Goal: Transaction & Acquisition: Purchase product/service

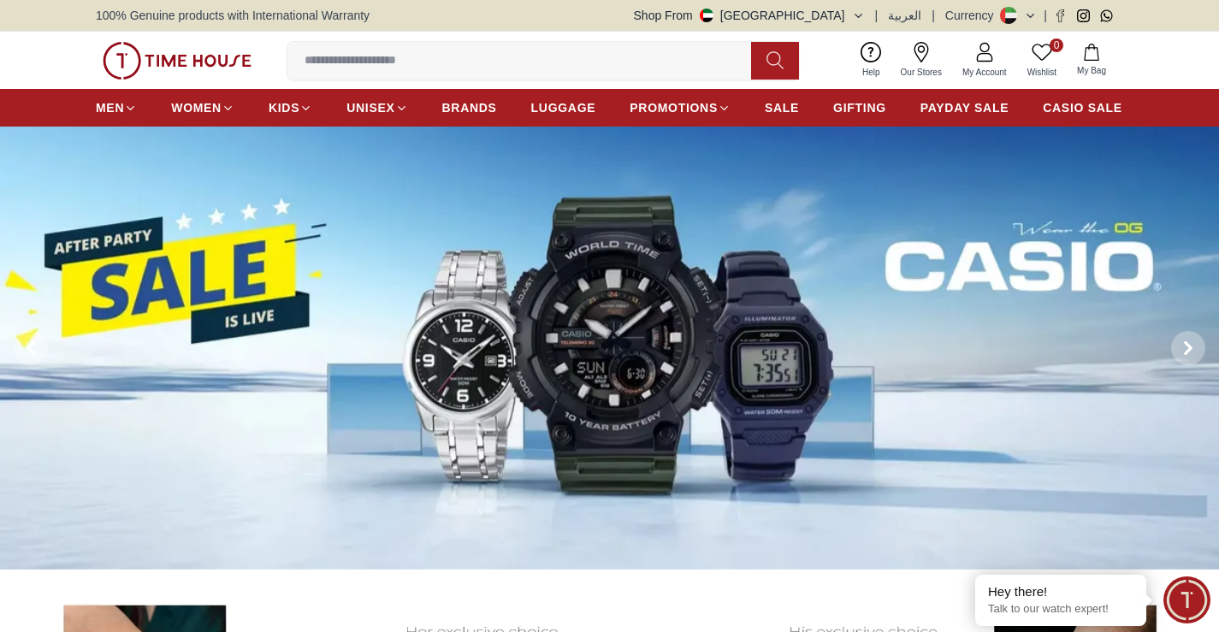
click at [491, 71] on input at bounding box center [525, 61] width 477 height 34
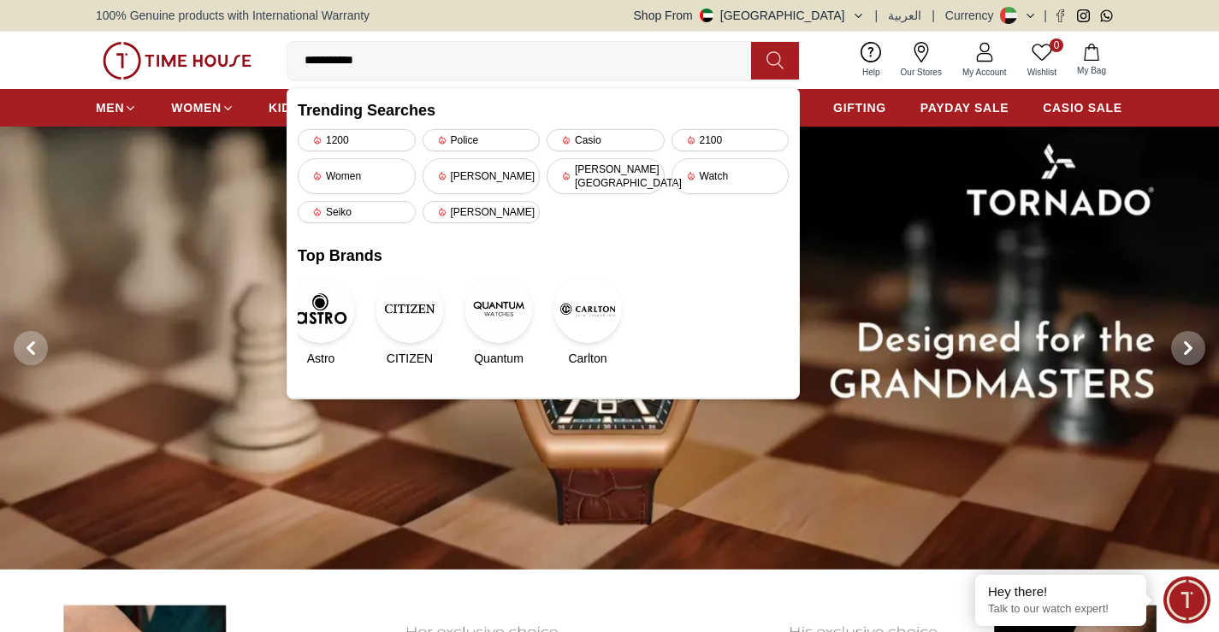
type input "**********"
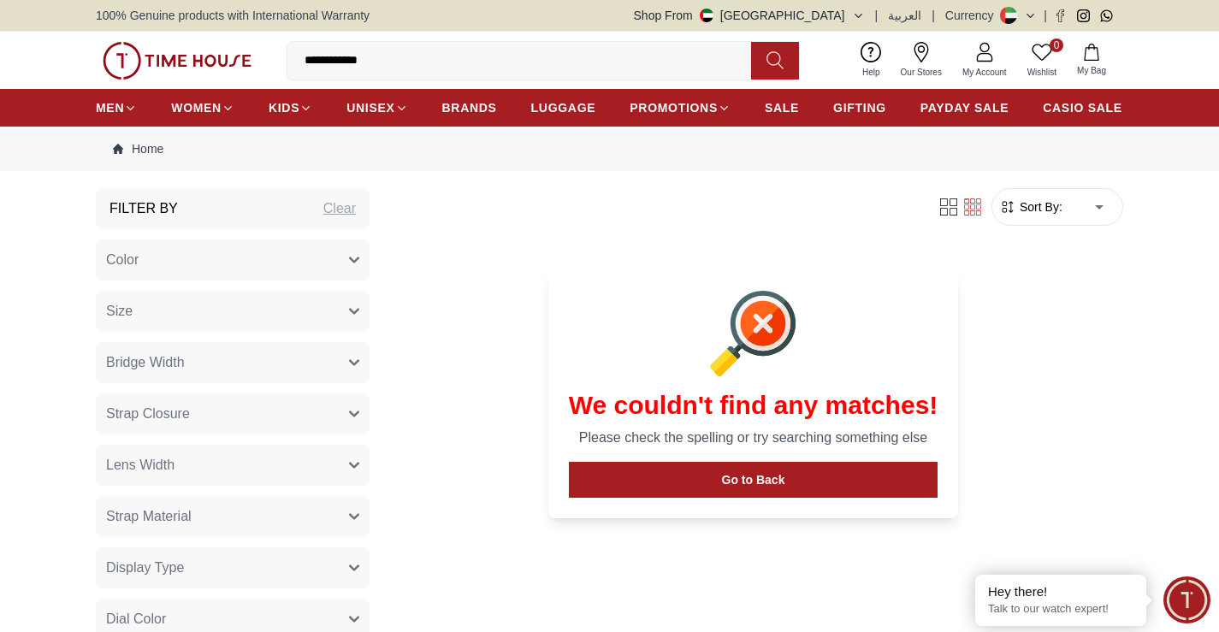
click at [392, 59] on input "**********" at bounding box center [525, 61] width 477 height 34
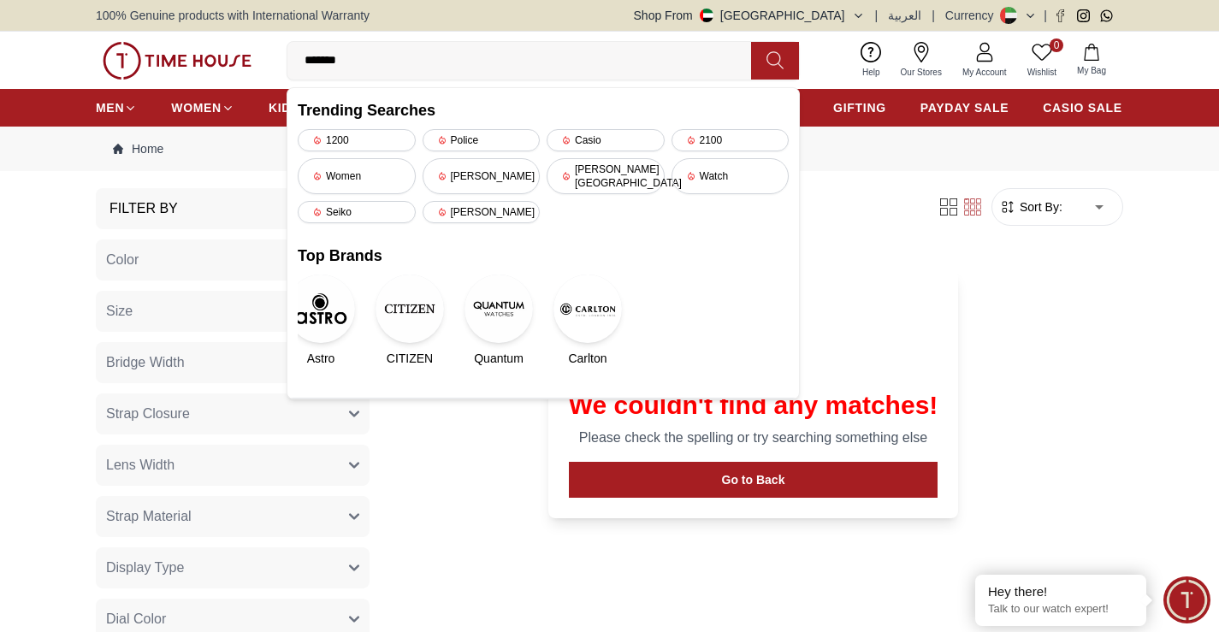
type input "******"
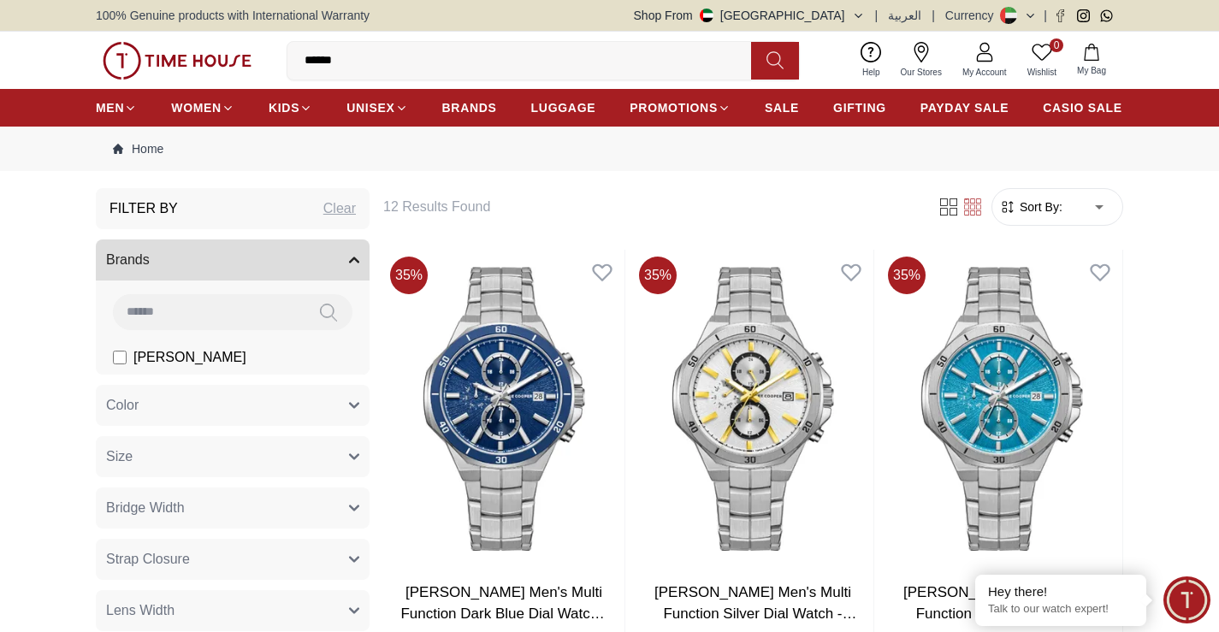
click at [113, 350] on label "[PERSON_NAME]" at bounding box center [179, 357] width 133 height 21
click at [322, 61] on input "******" at bounding box center [525, 61] width 477 height 34
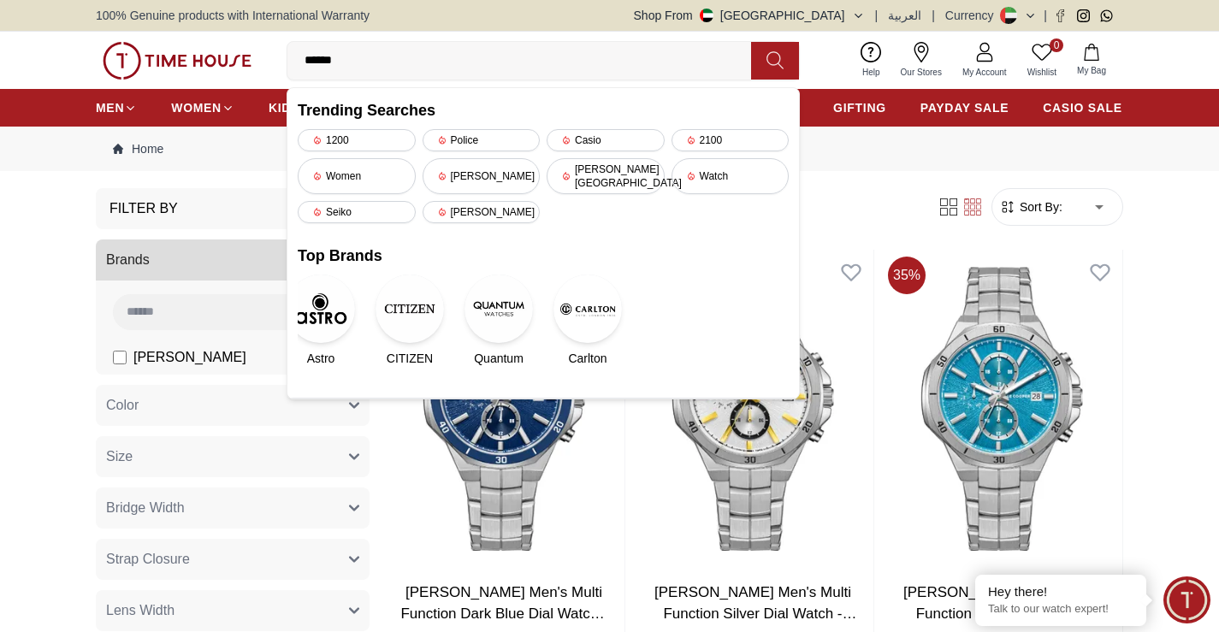
type input "*****"
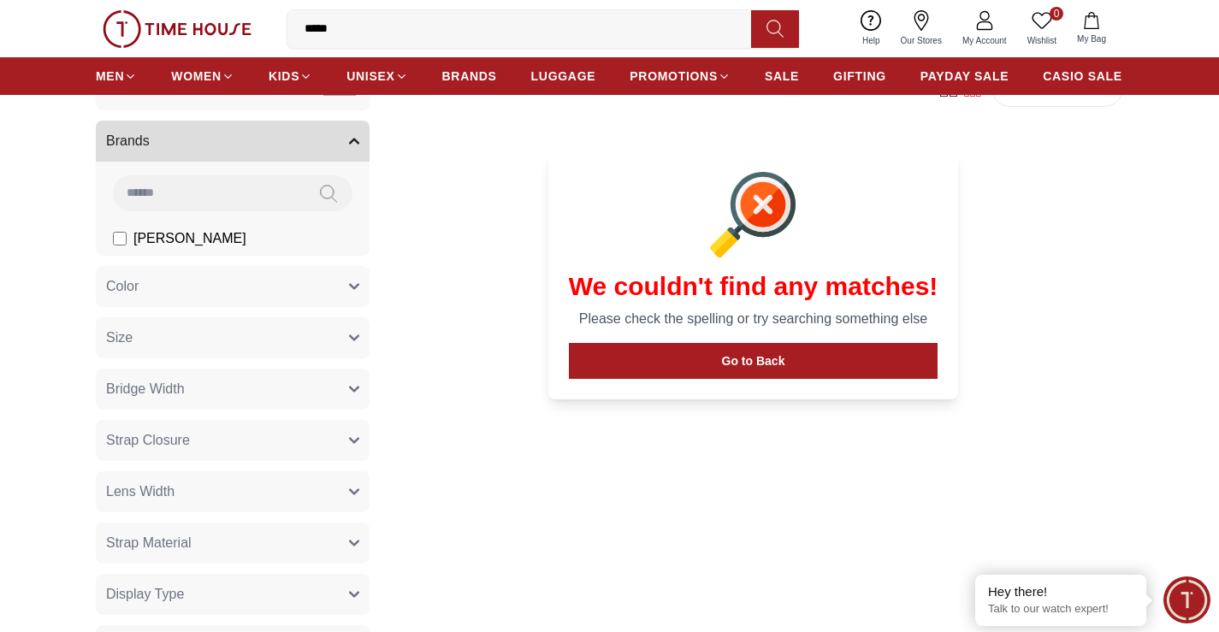
scroll to position [86, 0]
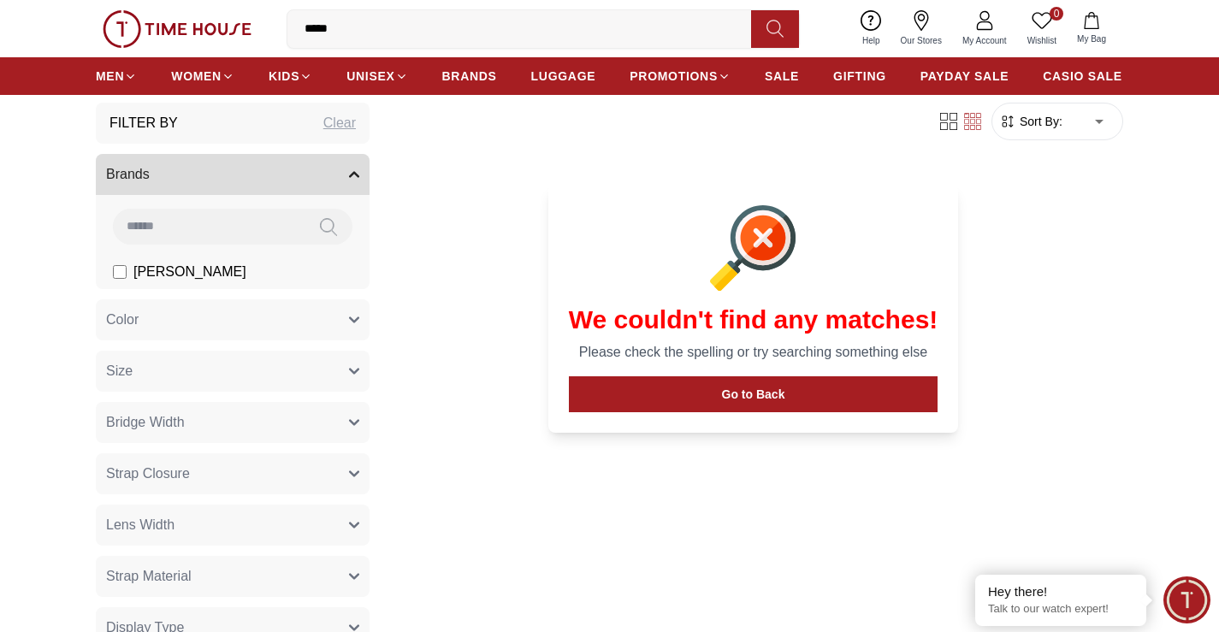
click at [175, 21] on img at bounding box center [177, 29] width 149 height 38
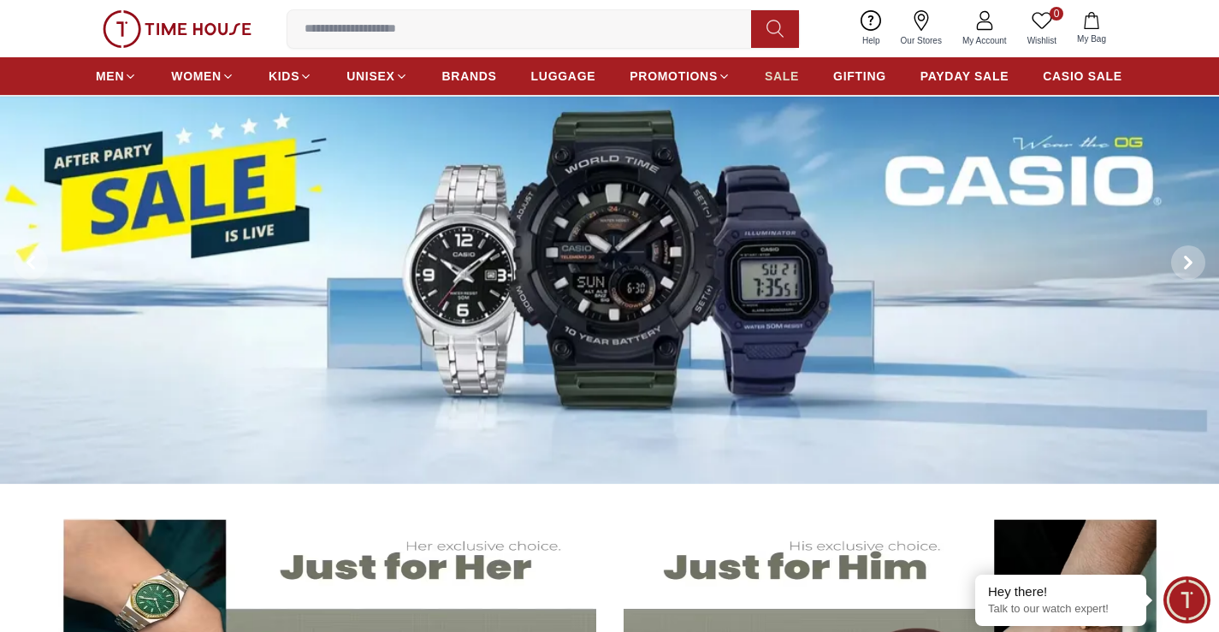
click at [785, 80] on span "SALE" at bounding box center [782, 76] width 34 height 17
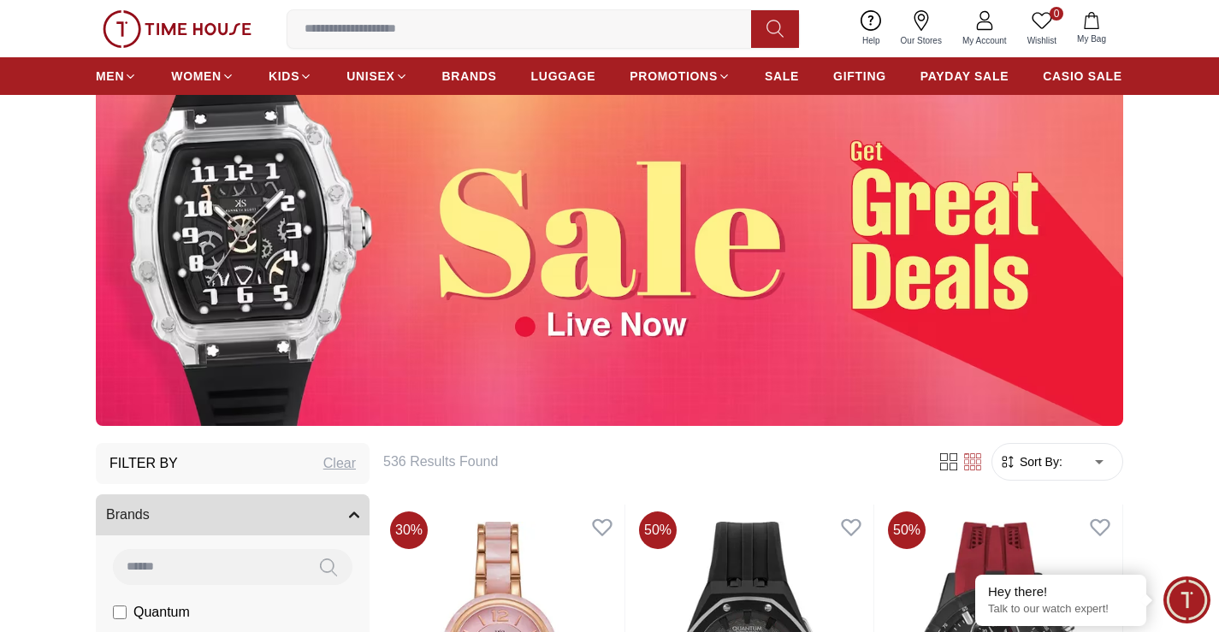
scroll to position [513, 0]
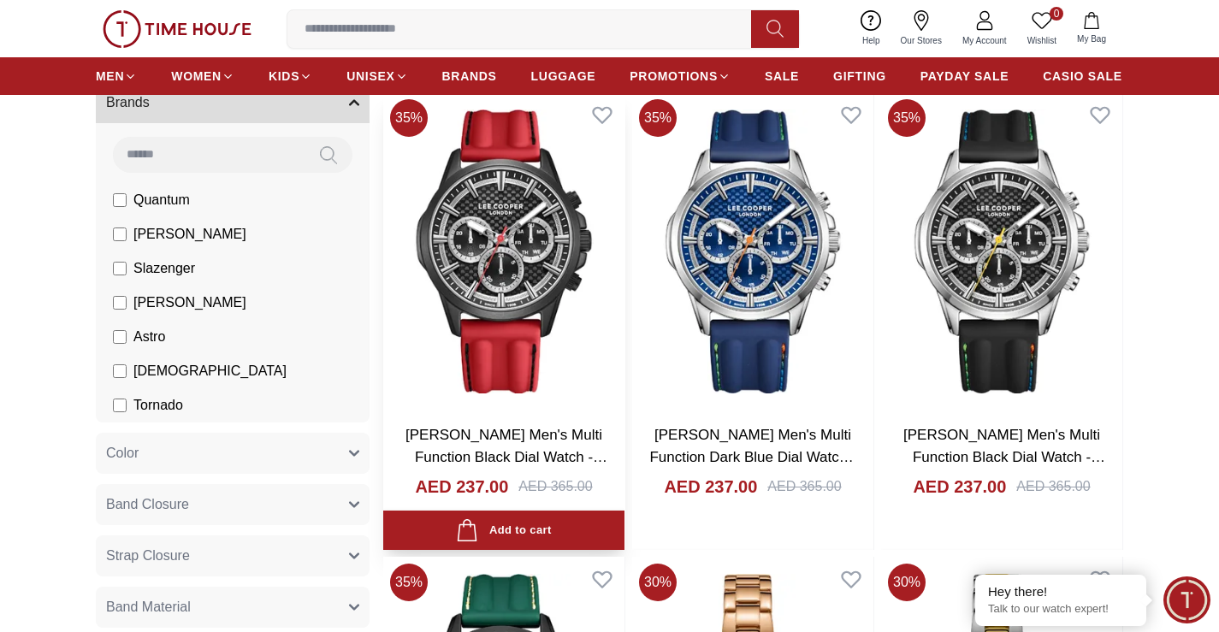
scroll to position [941, 0]
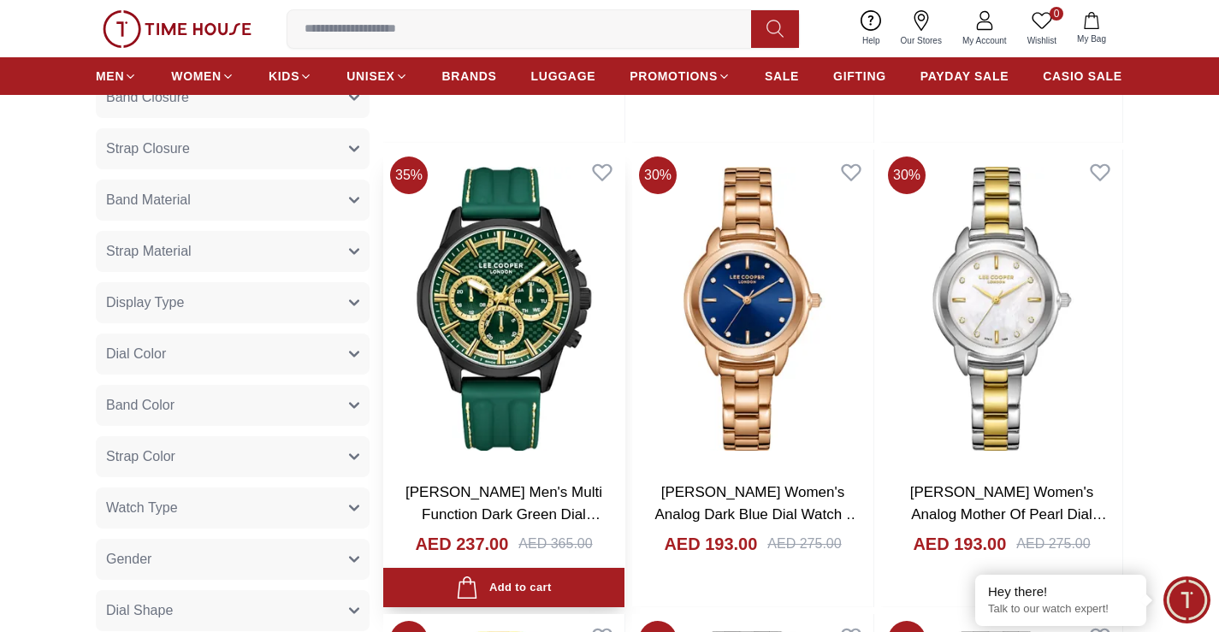
click at [505, 316] on img at bounding box center [503, 309] width 241 height 318
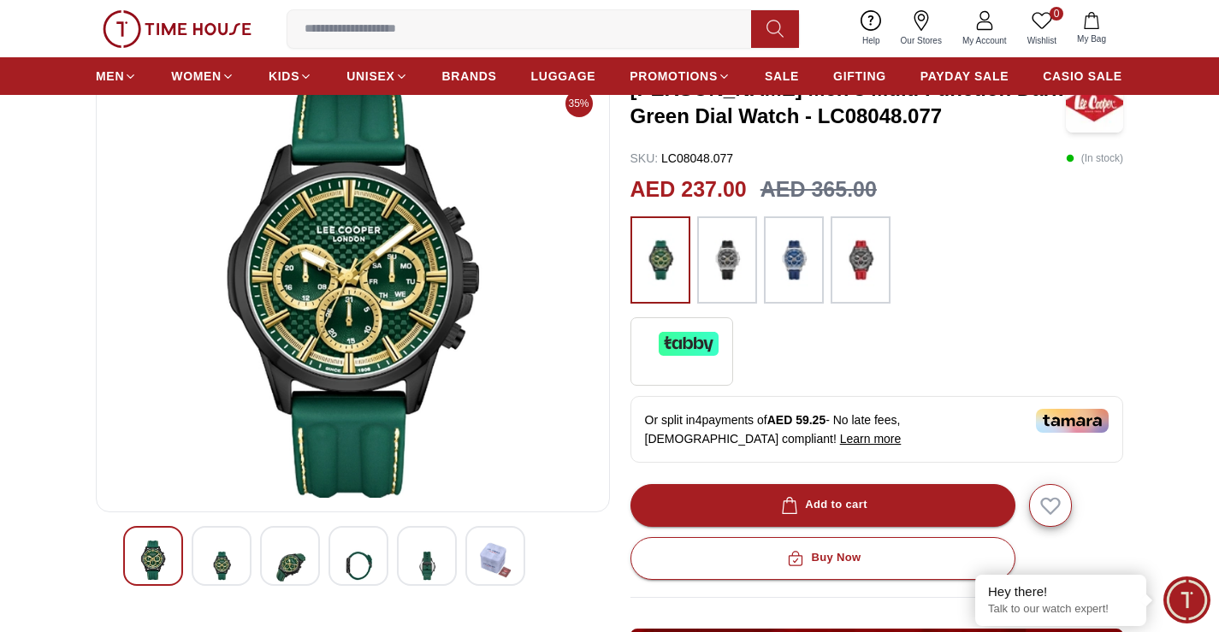
scroll to position [86, 0]
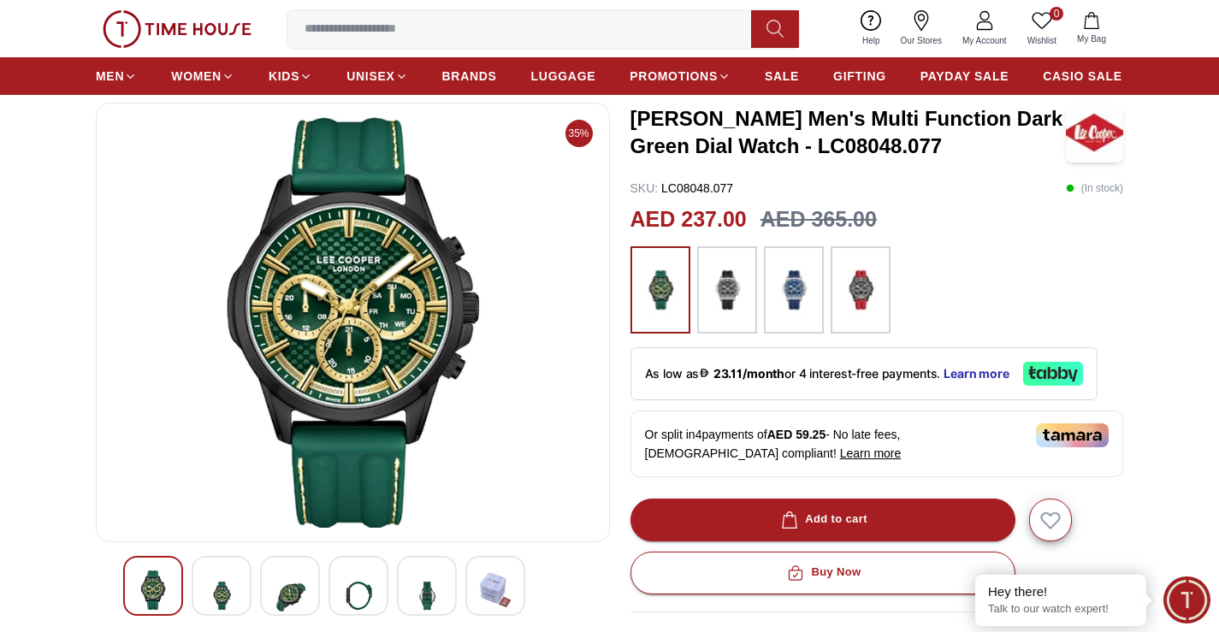
click at [330, 315] on img at bounding box center [352, 322] width 485 height 411
click at [226, 595] on img at bounding box center [221, 596] width 31 height 50
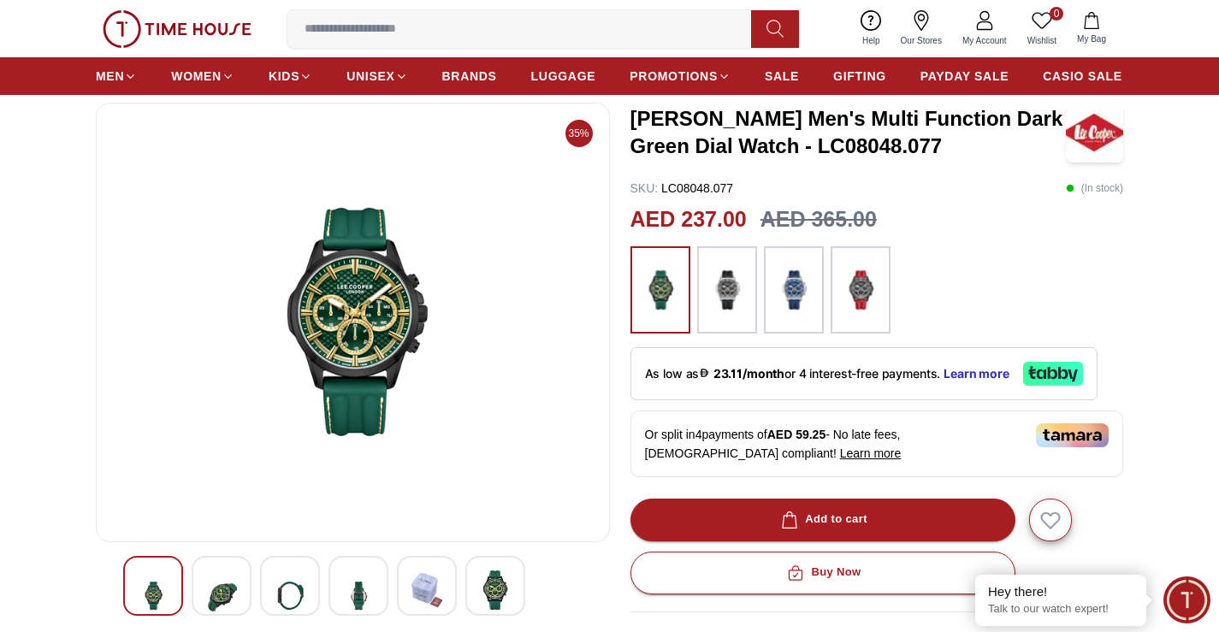
click at [303, 587] on img at bounding box center [290, 596] width 31 height 50
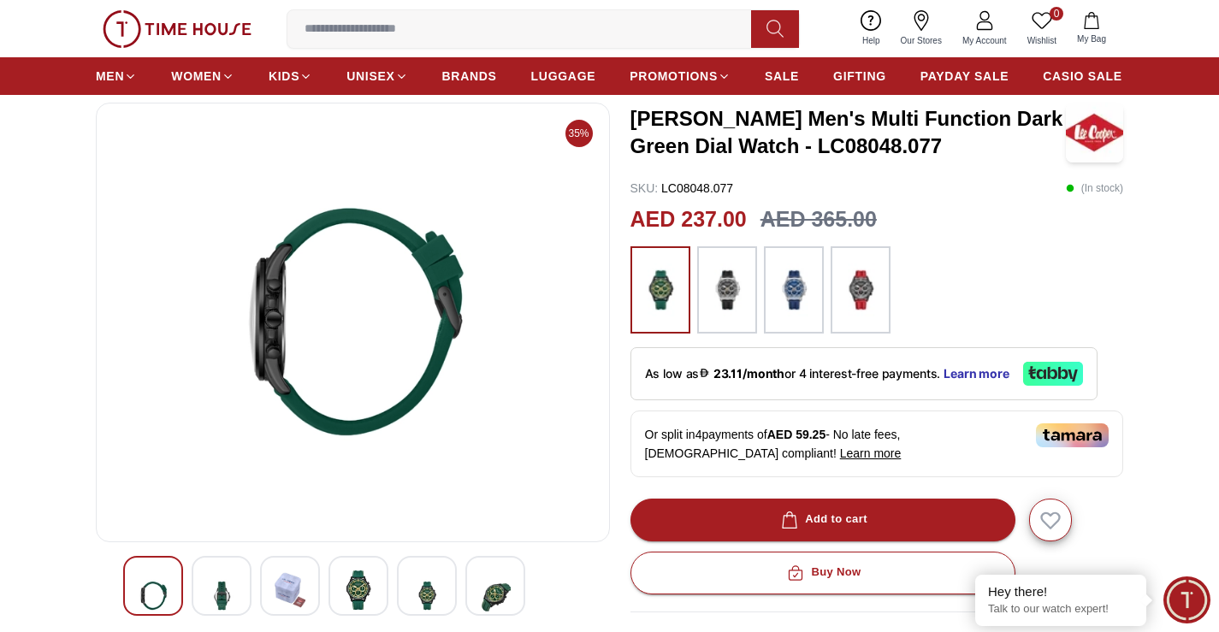
click at [381, 280] on img at bounding box center [352, 322] width 485 height 411
click at [423, 589] on img at bounding box center [427, 596] width 31 height 50
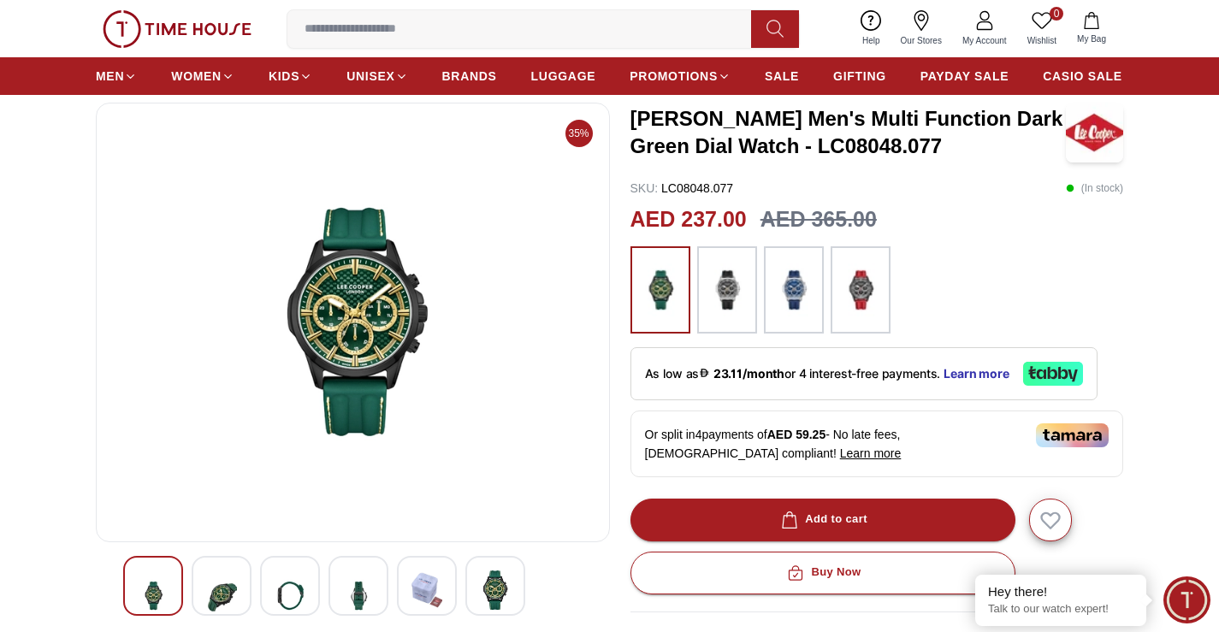
click at [307, 335] on img at bounding box center [352, 322] width 485 height 411
click at [223, 589] on img at bounding box center [221, 596] width 31 height 50
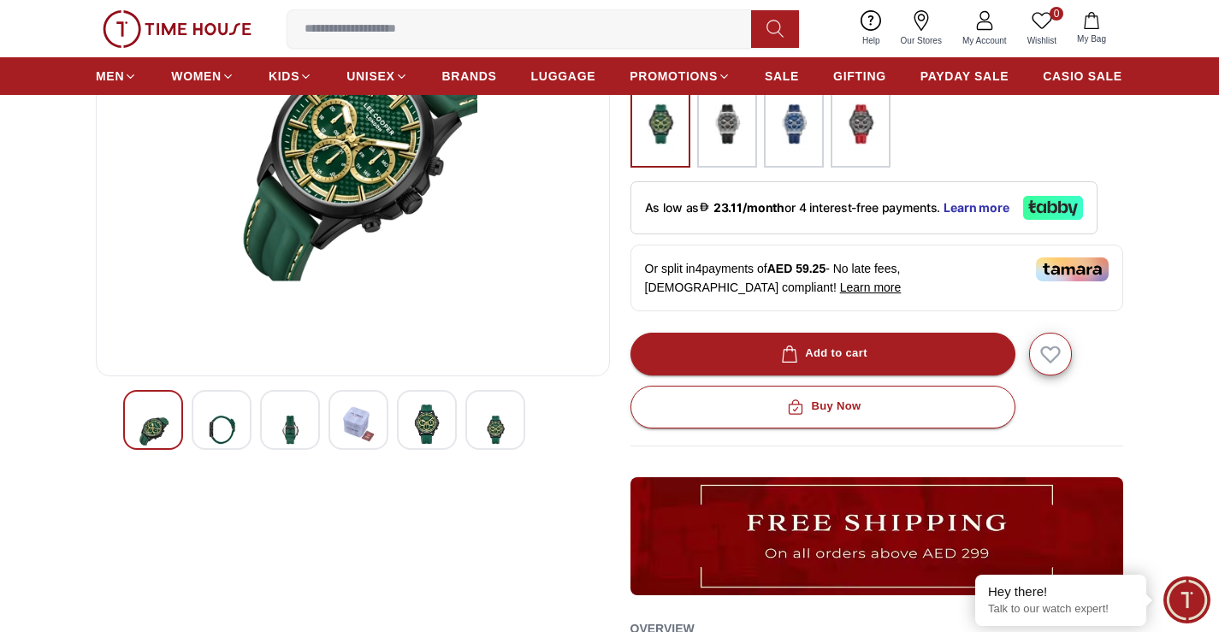
scroll to position [257, 0]
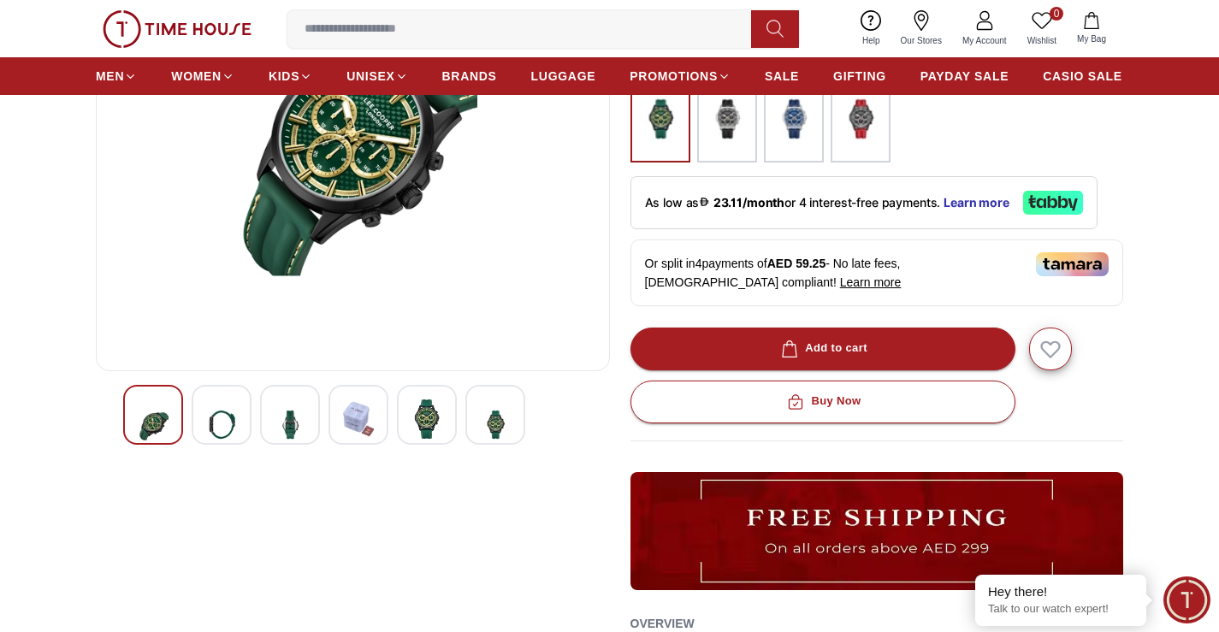
click at [415, 412] on img at bounding box center [427, 419] width 31 height 39
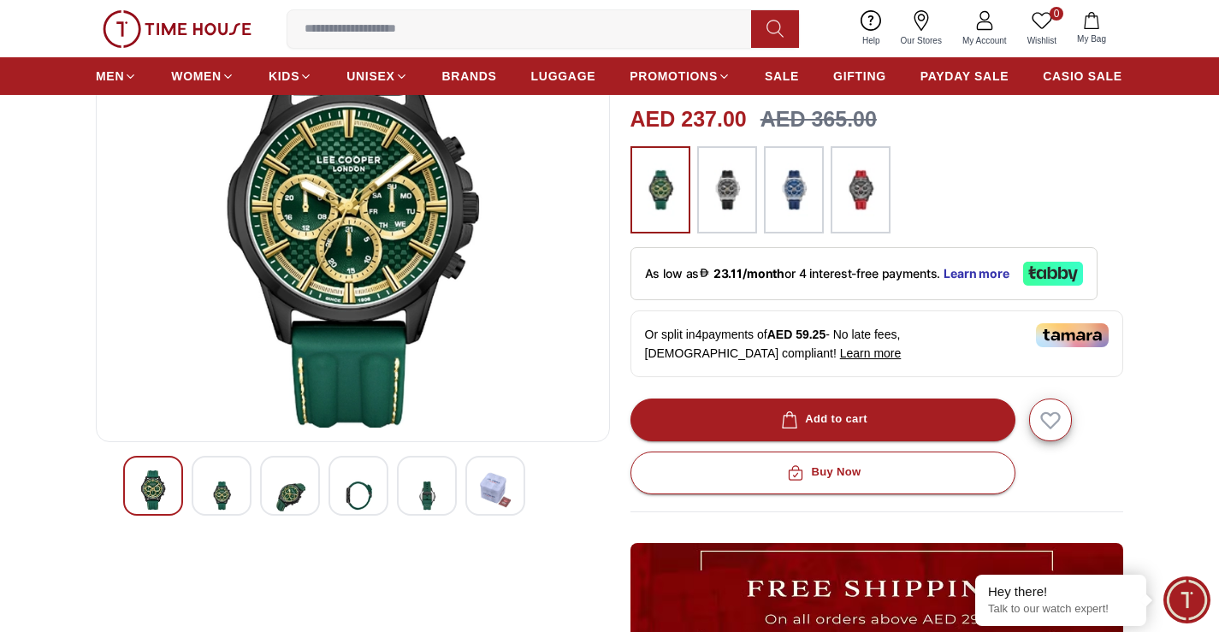
scroll to position [0, 0]
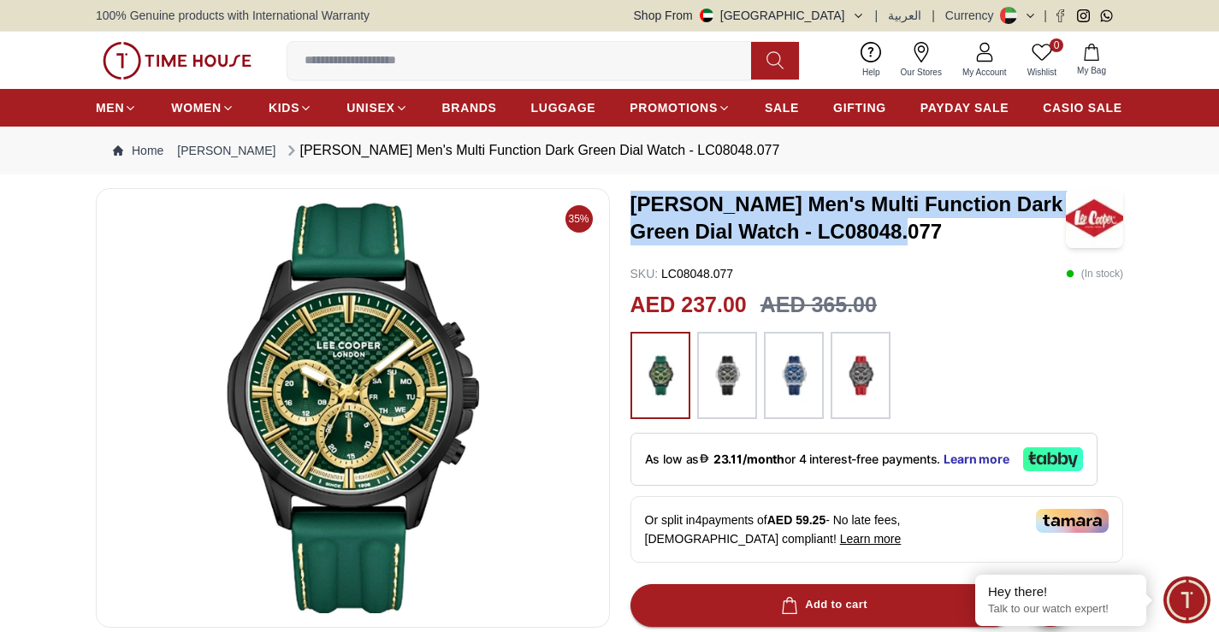
drag, startPoint x: 633, startPoint y: 198, endPoint x: 951, endPoint y: 225, distance: 318.5
click at [951, 225] on h3 "[PERSON_NAME] Men's Multi Function Dark Green Dial Watch - LC08048.077" at bounding box center [848, 218] width 435 height 55
click at [839, 269] on div "SKU : LC08048.077 ( In stock )" at bounding box center [878, 273] width 494 height 17
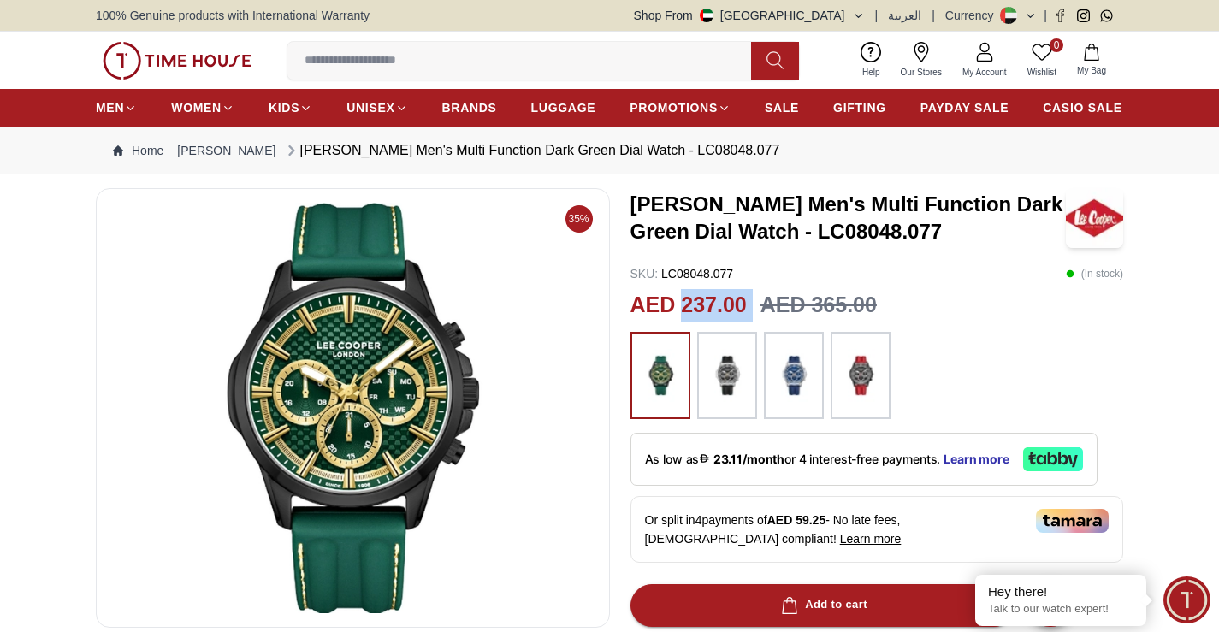
drag, startPoint x: 680, startPoint y: 305, endPoint x: 764, endPoint y: 300, distance: 84.0
click at [764, 300] on div "AED 237.00 AED 365.00" at bounding box center [878, 305] width 494 height 33
click at [687, 197] on h3 "[PERSON_NAME] Men's Multi Function Dark Green Dial Watch - LC08048.077" at bounding box center [848, 218] width 435 height 55
click at [374, 389] on img at bounding box center [352, 408] width 485 height 411
click at [372, 228] on img at bounding box center [352, 408] width 485 height 411
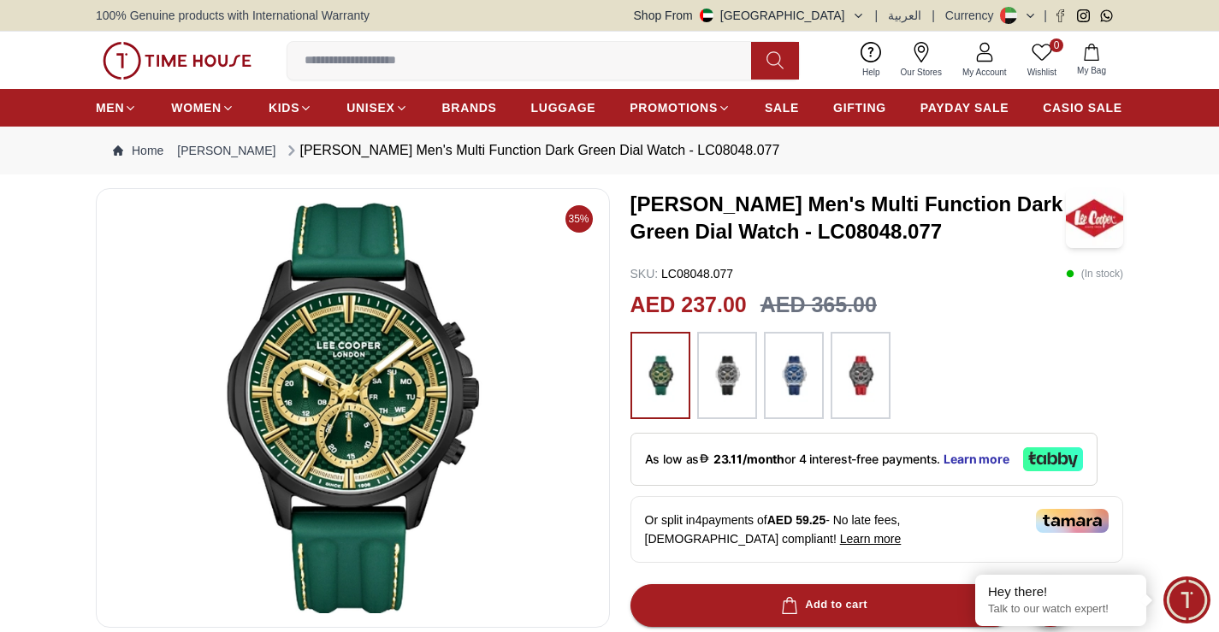
click at [381, 414] on img at bounding box center [352, 408] width 485 height 411
drag, startPoint x: 633, startPoint y: 299, endPoint x: 707, endPoint y: 300, distance: 73.6
click at [707, 300] on h2 "AED 237.00" at bounding box center [689, 305] width 116 height 33
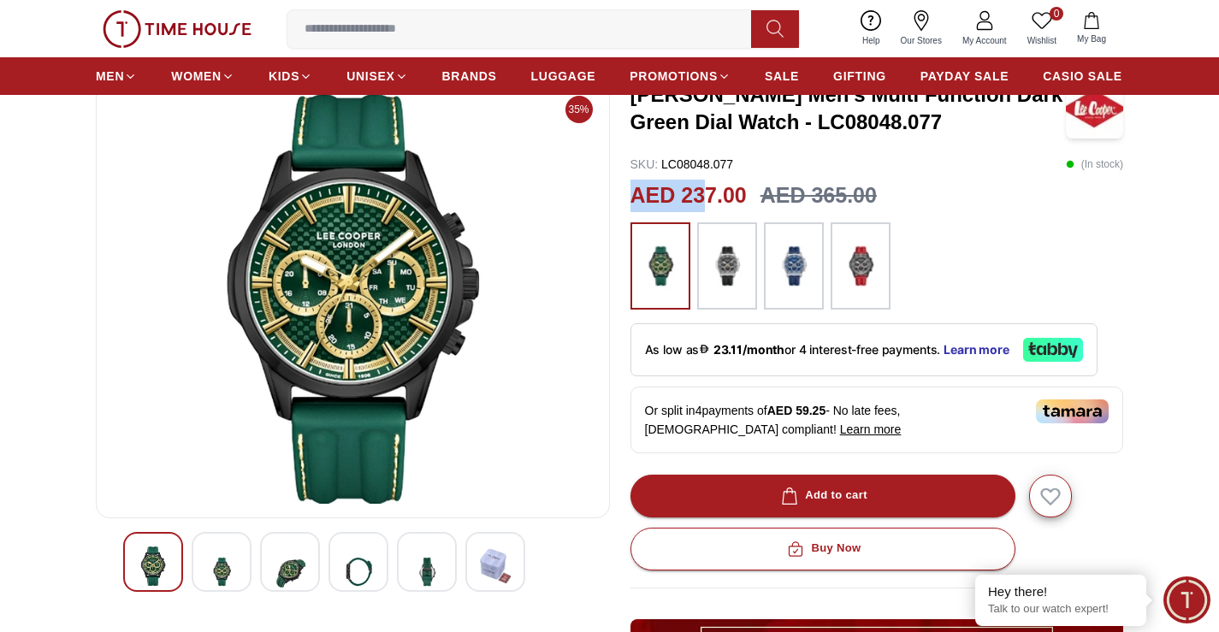
scroll to position [257, 0]
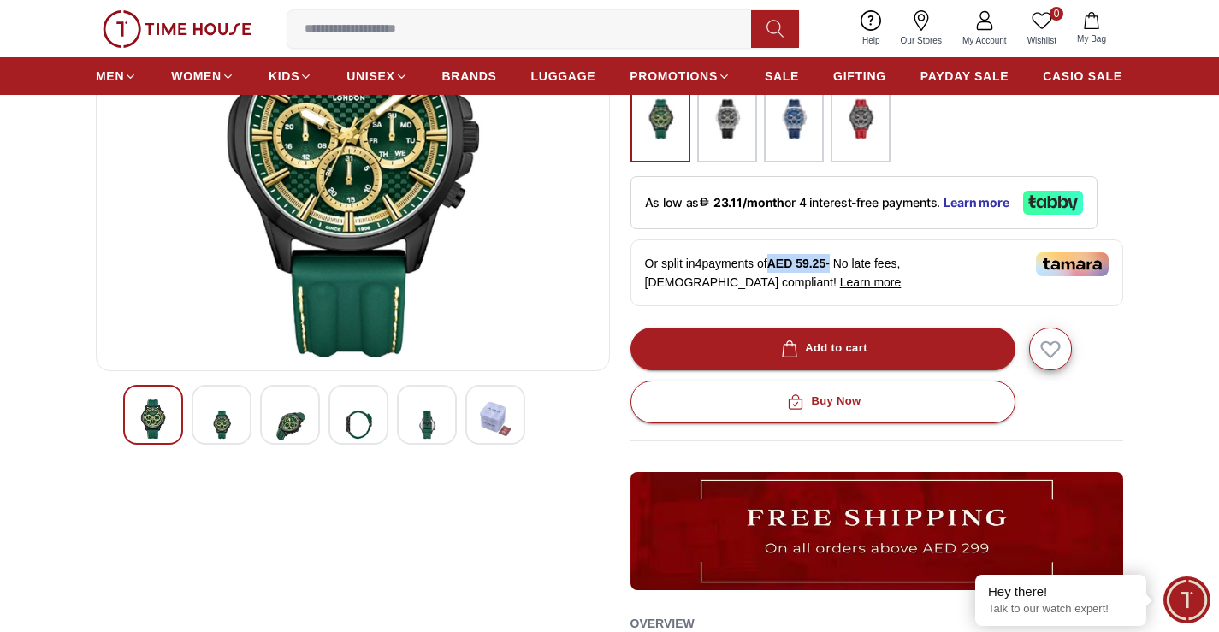
drag, startPoint x: 779, startPoint y: 260, endPoint x: 840, endPoint y: 264, distance: 60.8
click at [840, 264] on div "Or split in 4 payments of AED 59.25 - No late fees, [DEMOGRAPHIC_DATA] complian…" at bounding box center [877, 273] width 493 height 67
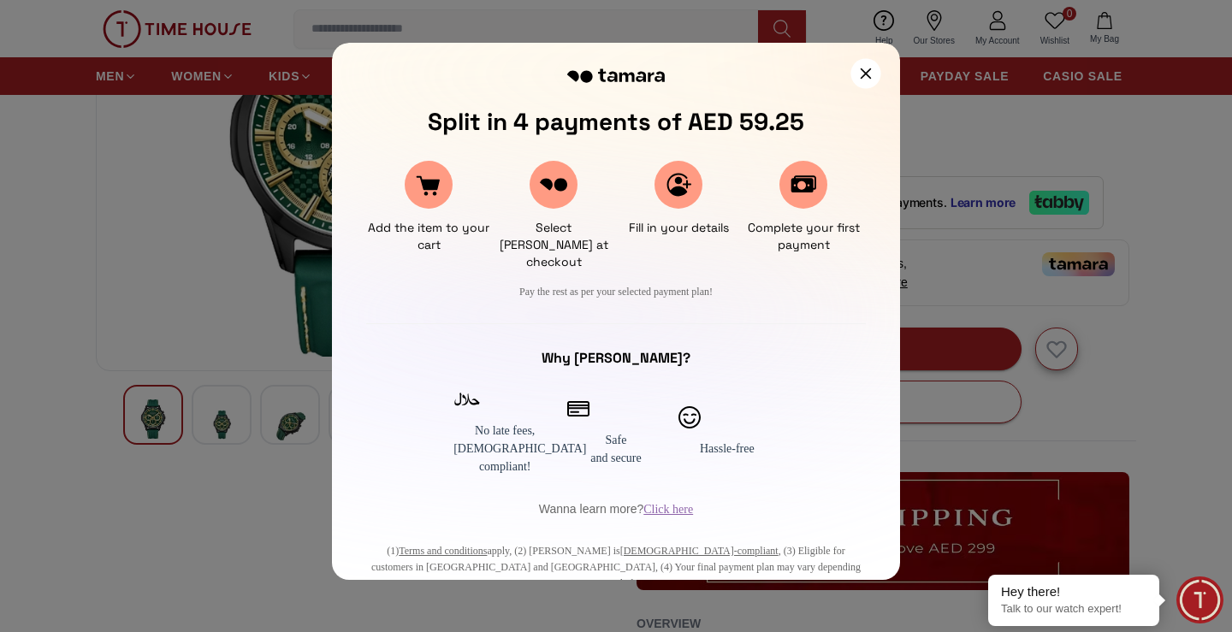
click at [865, 73] on icon at bounding box center [866, 73] width 11 height 11
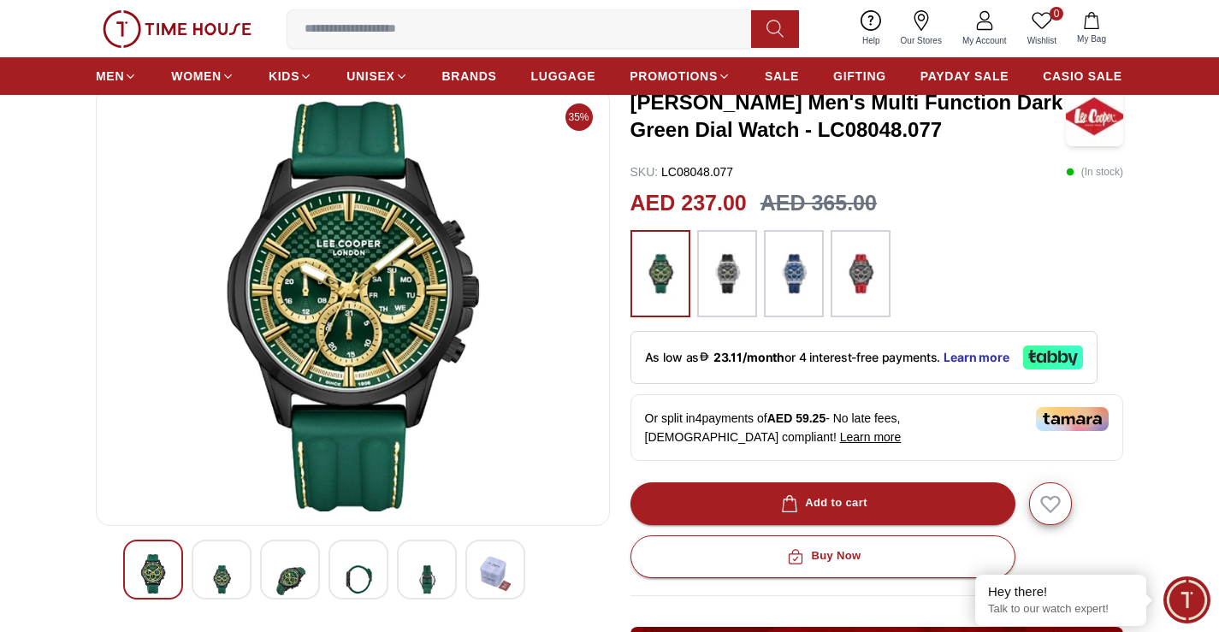
scroll to position [342, 0]
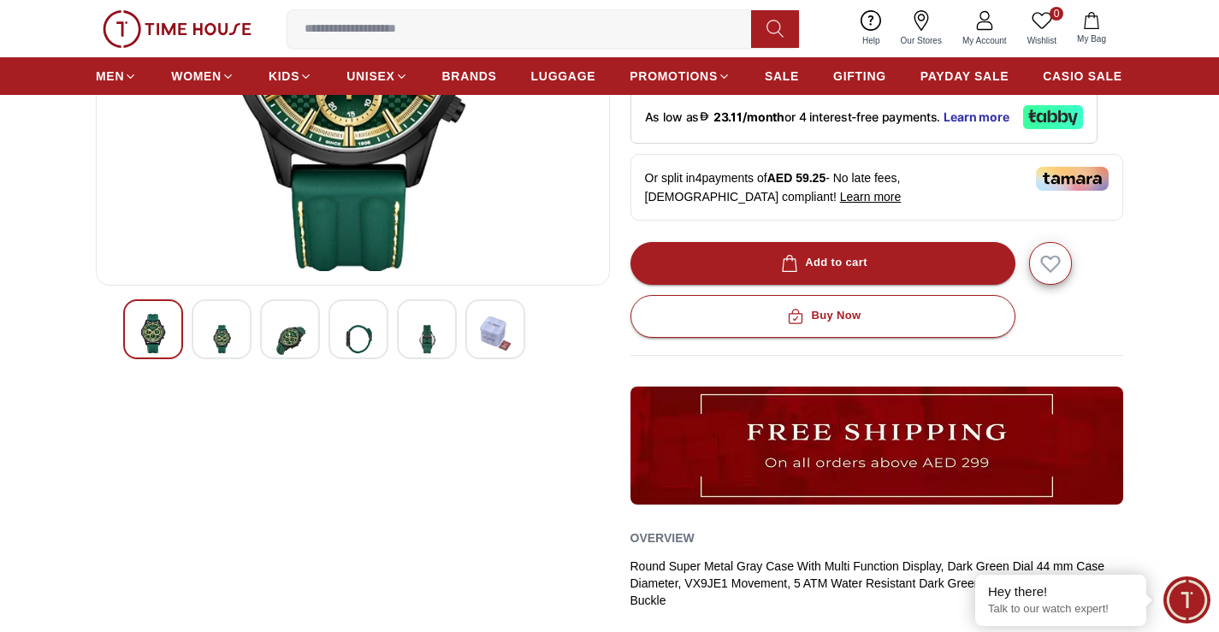
click at [371, 341] on img at bounding box center [358, 339] width 31 height 50
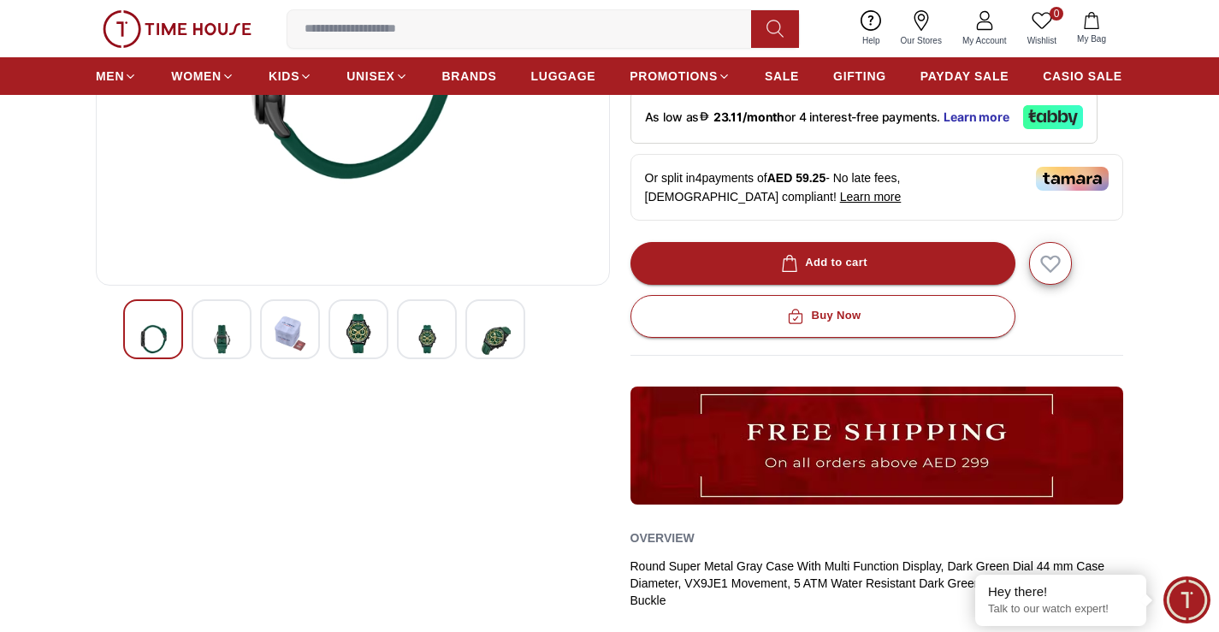
click at [364, 335] on img at bounding box center [358, 333] width 31 height 39
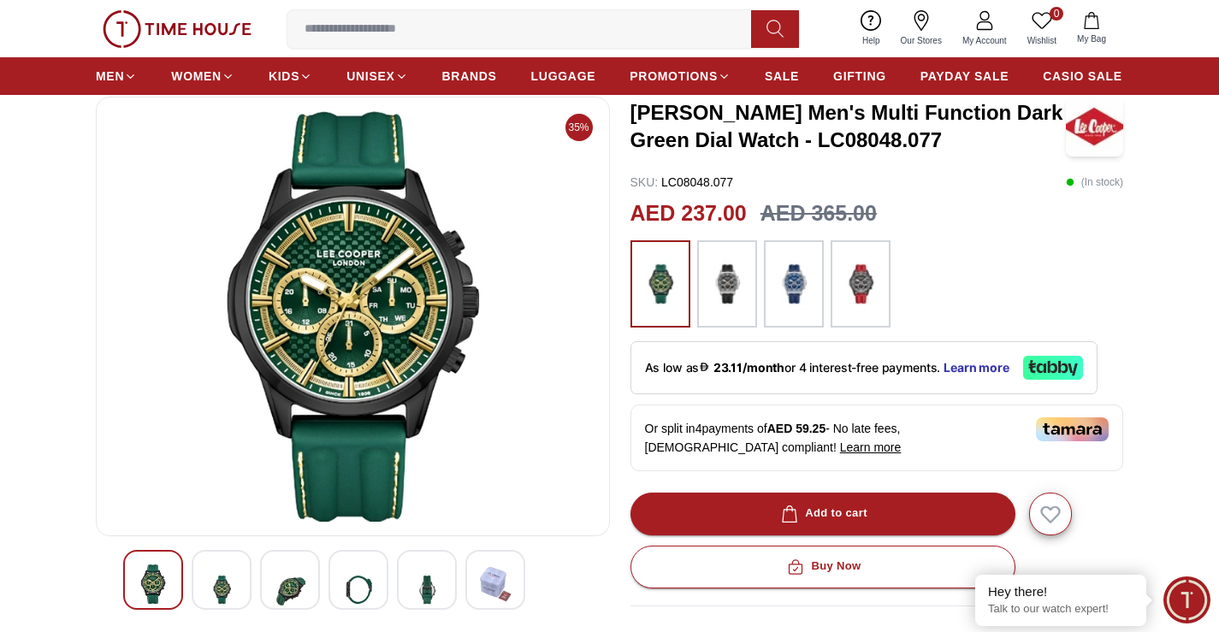
scroll to position [86, 0]
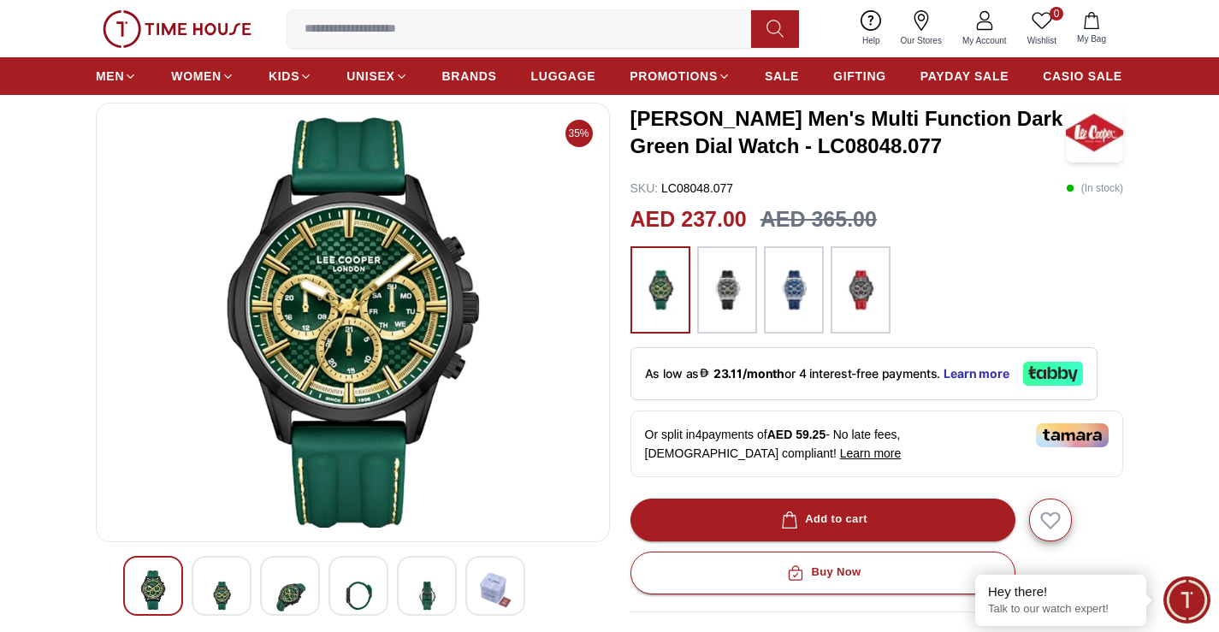
click at [426, 589] on img at bounding box center [427, 596] width 31 height 50
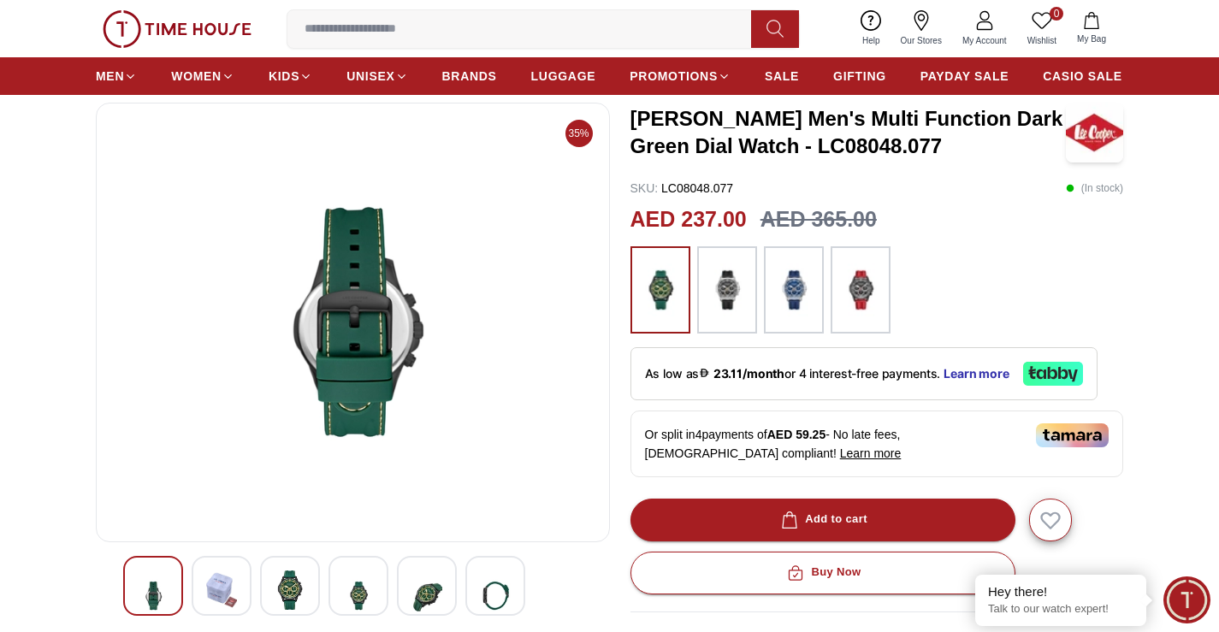
click at [362, 306] on img at bounding box center [352, 322] width 485 height 411
click at [489, 583] on img at bounding box center [495, 596] width 31 height 50
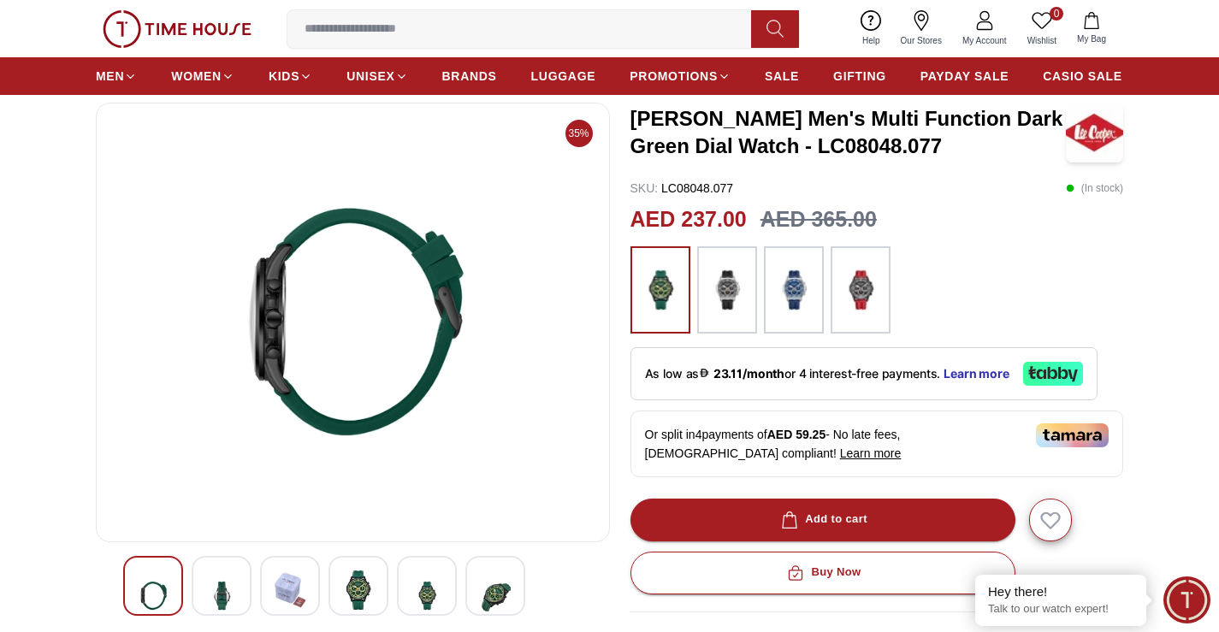
click at [419, 251] on img at bounding box center [352, 322] width 485 height 411
drag, startPoint x: 848, startPoint y: 144, endPoint x: 904, endPoint y: 161, distance: 59.0
click at [904, 161] on div "[PERSON_NAME] Men's Multi Function Dark Green Dial Watch - LC08048.077" at bounding box center [878, 133] width 494 height 60
click at [868, 151] on h3 "[PERSON_NAME] Men's Multi Function Dark Green Dial Watch - LC08048.077" at bounding box center [848, 132] width 435 height 55
drag, startPoint x: 856, startPoint y: 148, endPoint x: 904, endPoint y: 156, distance: 49.4
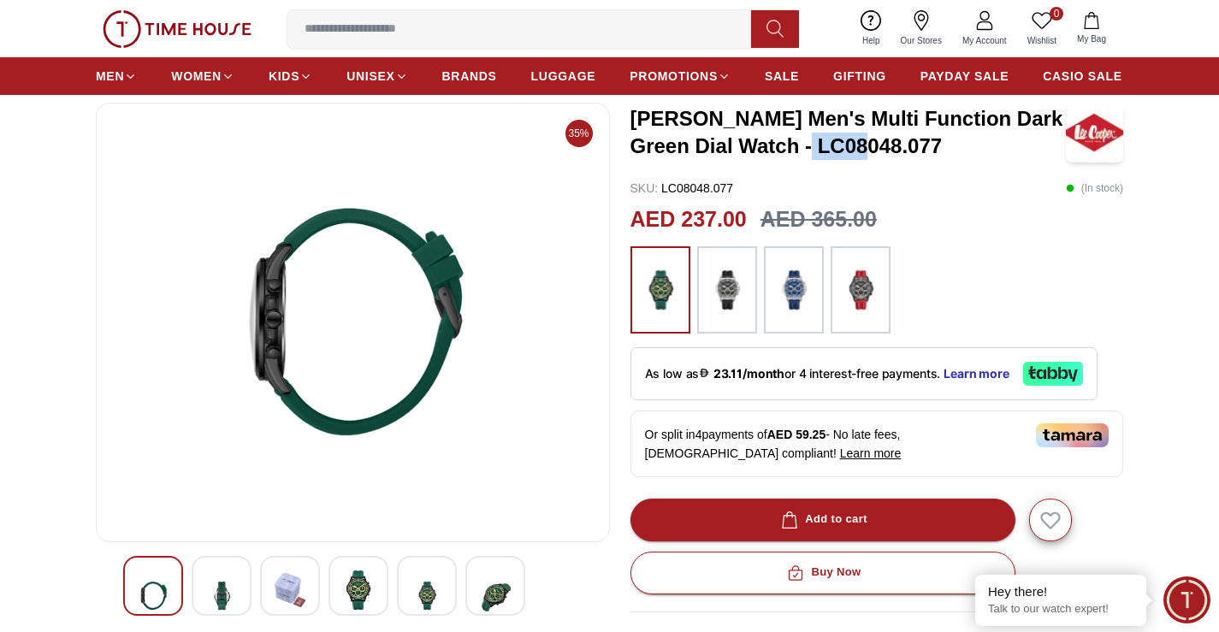
click at [904, 156] on h3 "[PERSON_NAME] Men's Multi Function Dark Green Dial Watch - LC08048.077" at bounding box center [848, 132] width 435 height 55
click at [902, 167] on div "[PERSON_NAME] Men's Multi Function Dark Green Dial Watch - LC08048.077 SKU : LC…" at bounding box center [878, 553] width 494 height 901
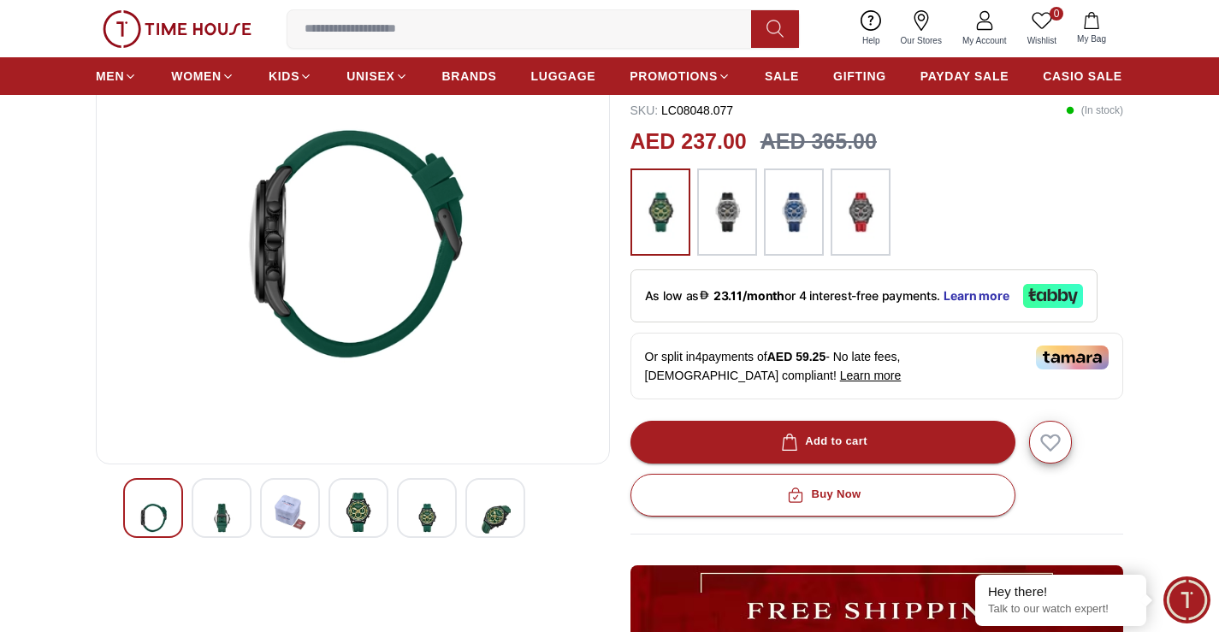
scroll to position [0, 0]
